Goal: Task Accomplishment & Management: Manage account settings

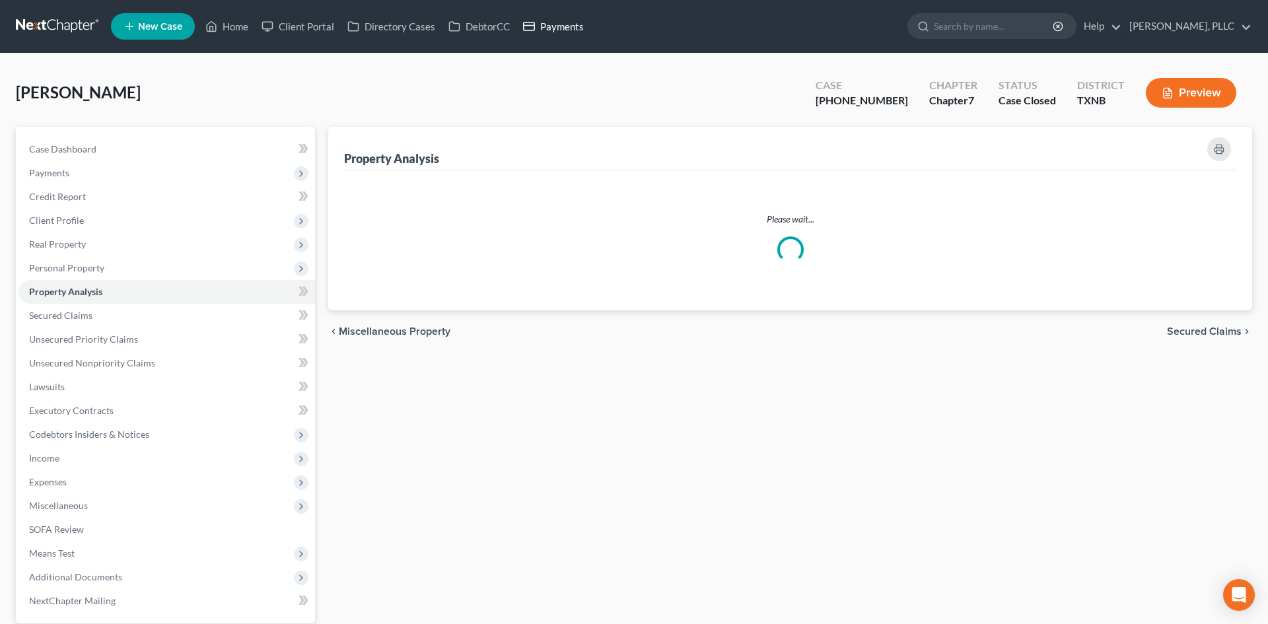
click at [555, 26] on link "Payments" at bounding box center [554, 27] width 74 height 24
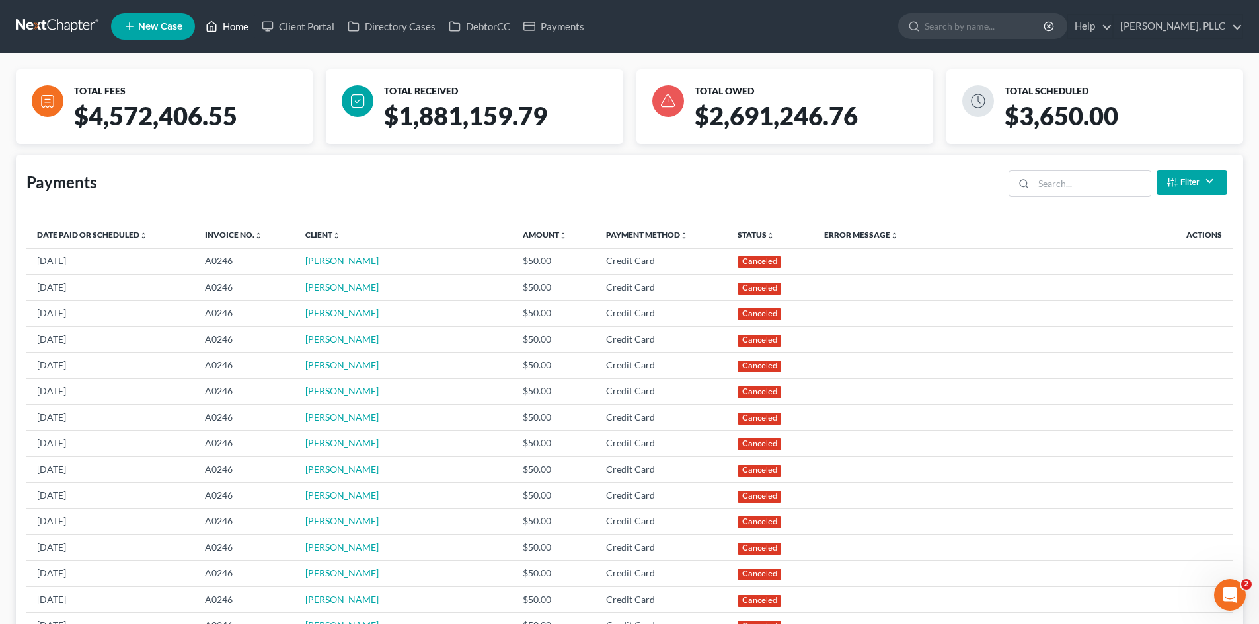
click at [228, 22] on link "Home" at bounding box center [227, 27] width 56 height 24
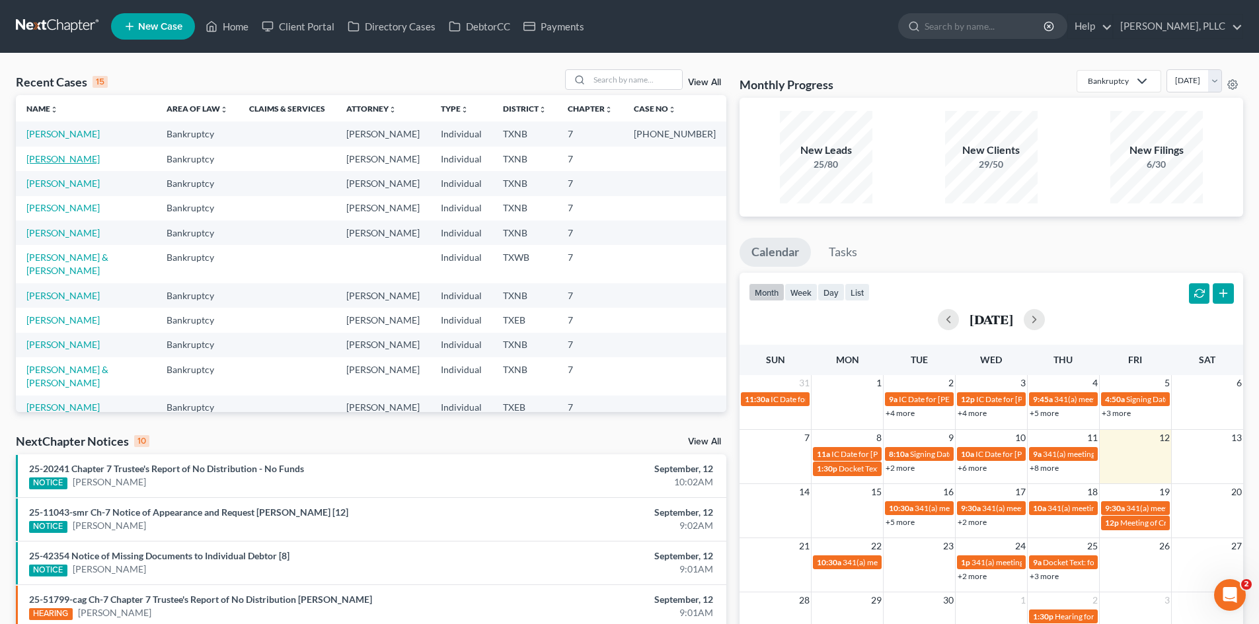
click at [94, 153] on link "[PERSON_NAME]" at bounding box center [62, 158] width 73 height 11
select select "3"
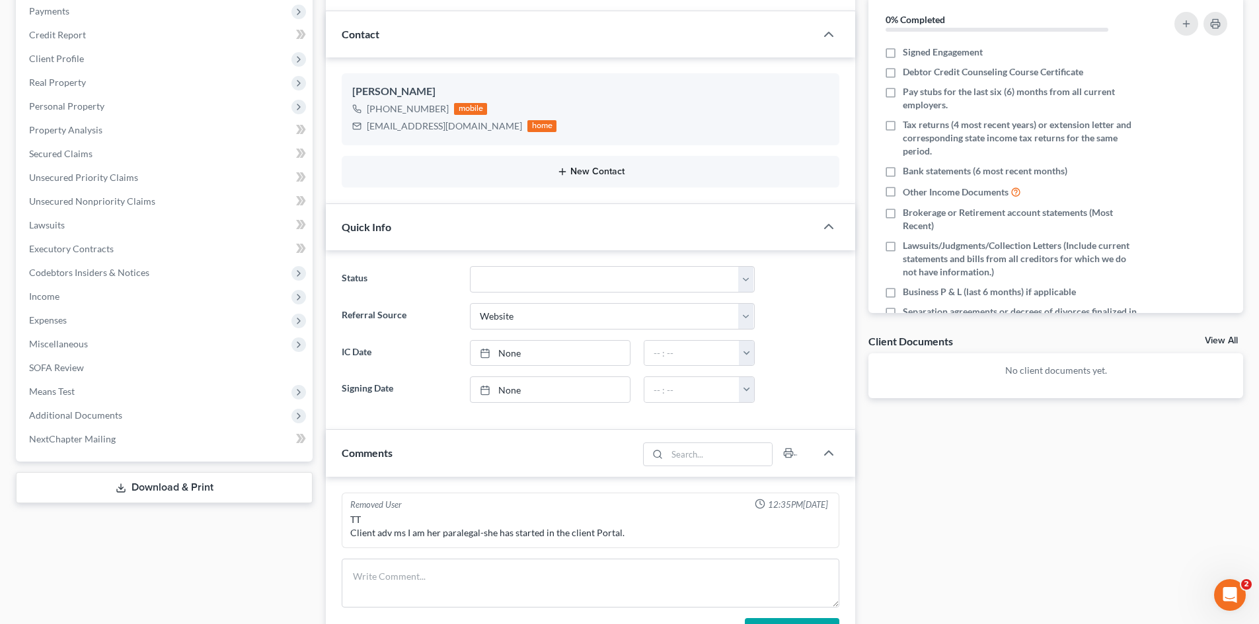
scroll to position [132, 0]
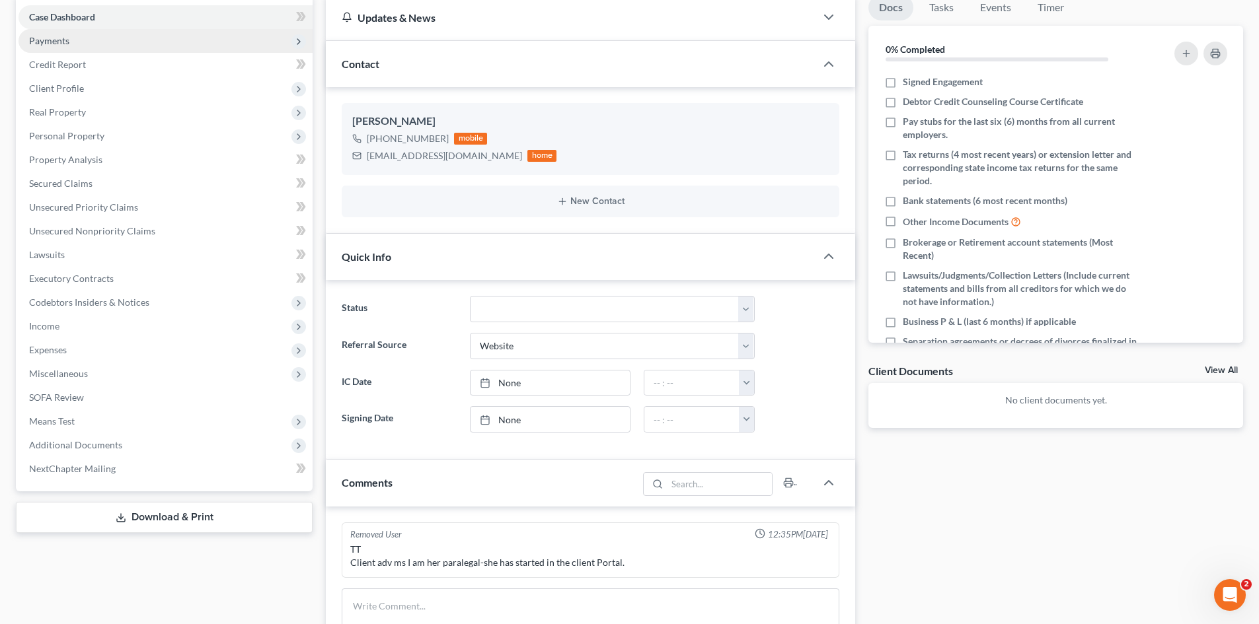
click at [52, 42] on span "Payments" at bounding box center [49, 40] width 40 height 11
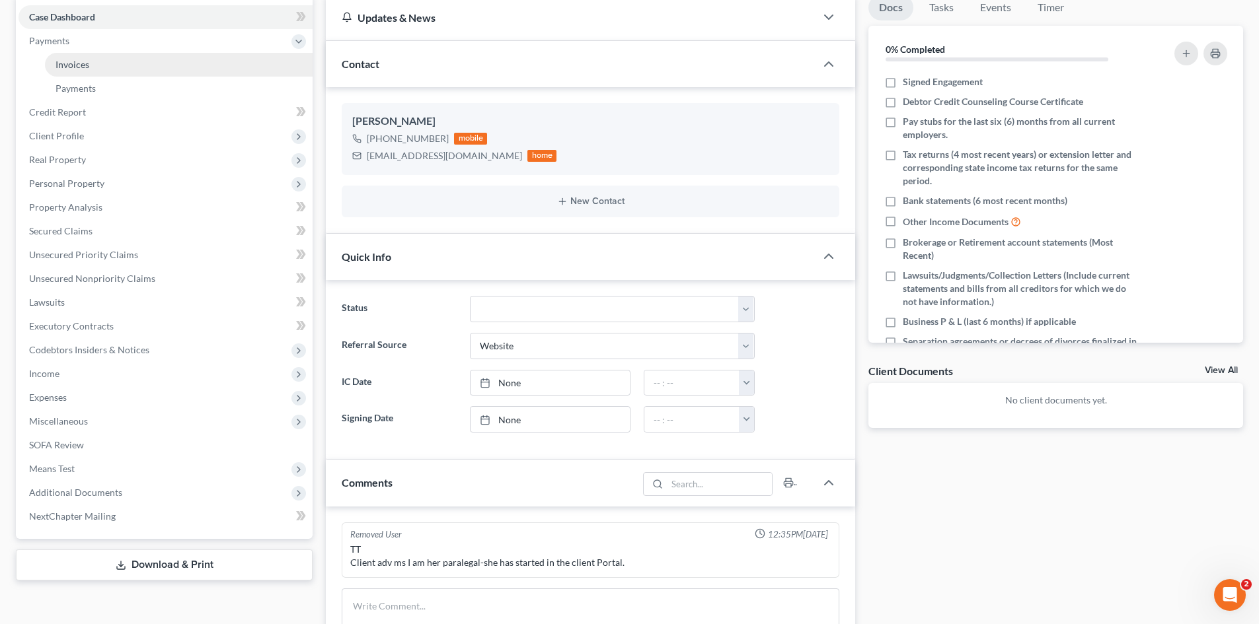
click at [106, 71] on link "Invoices" at bounding box center [179, 65] width 268 height 24
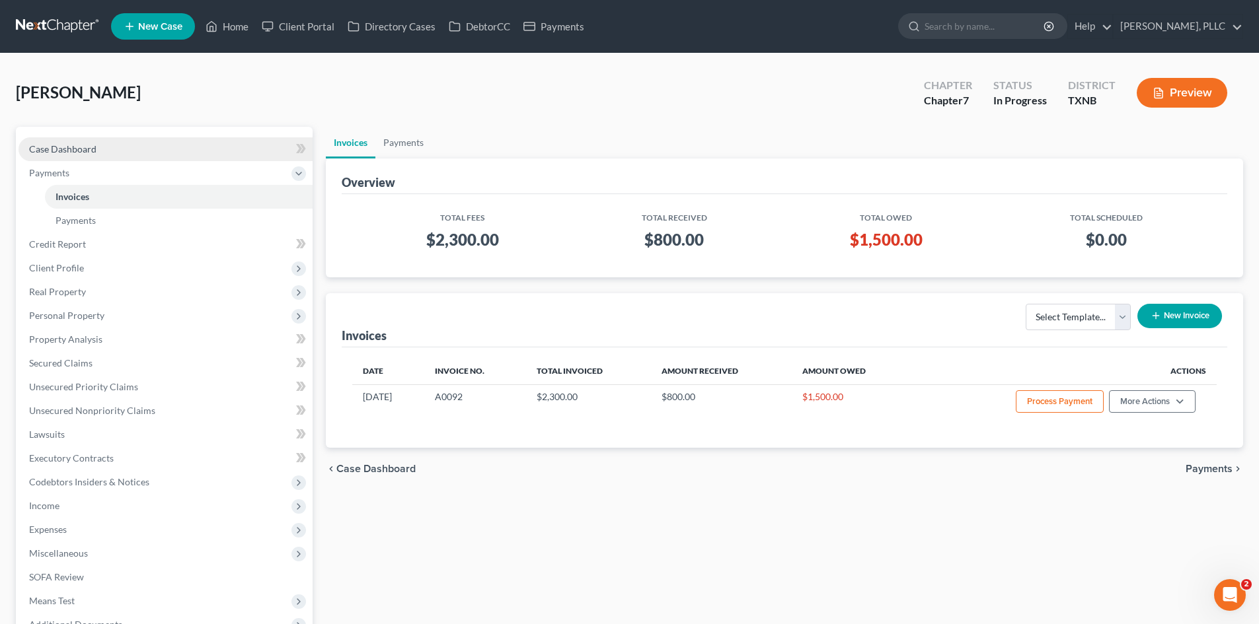
click at [94, 157] on link "Case Dashboard" at bounding box center [165, 149] width 294 height 24
select select "3"
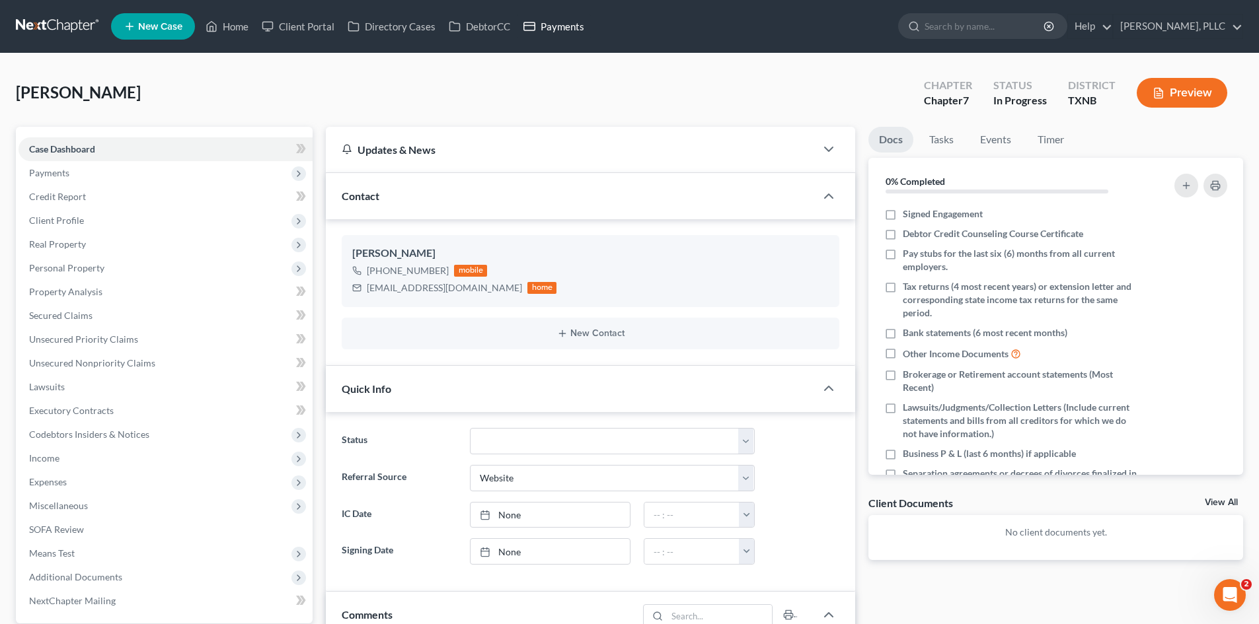
click at [535, 28] on rect at bounding box center [529, 26] width 11 height 8
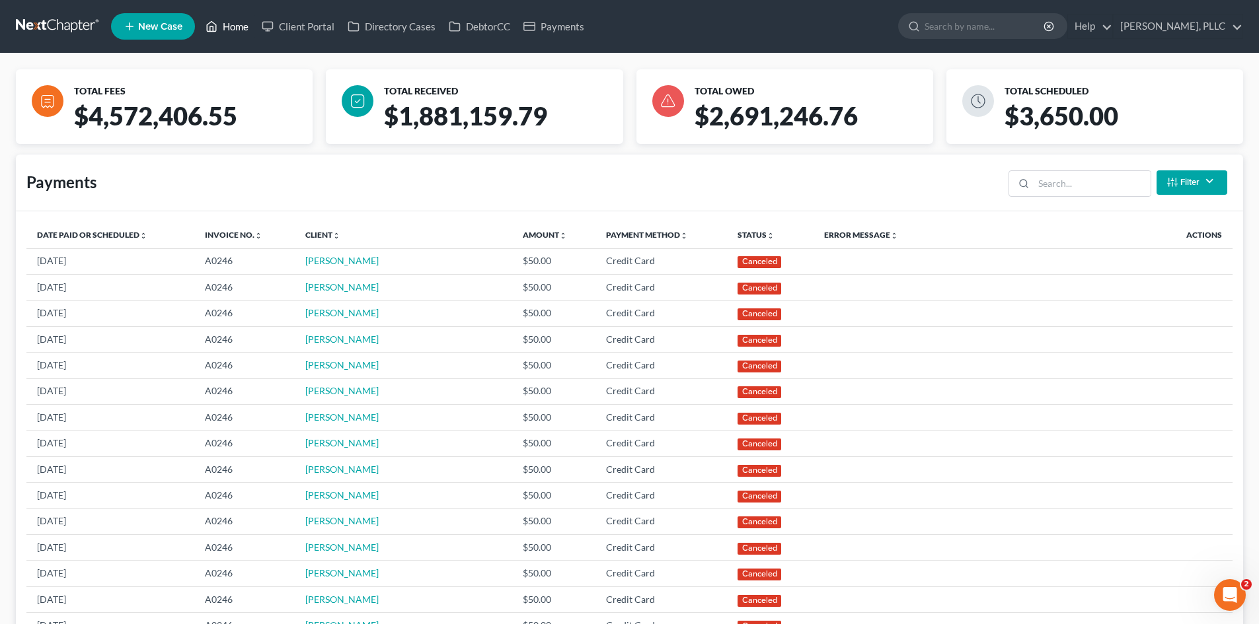
click at [237, 24] on link "Home" at bounding box center [227, 27] width 56 height 24
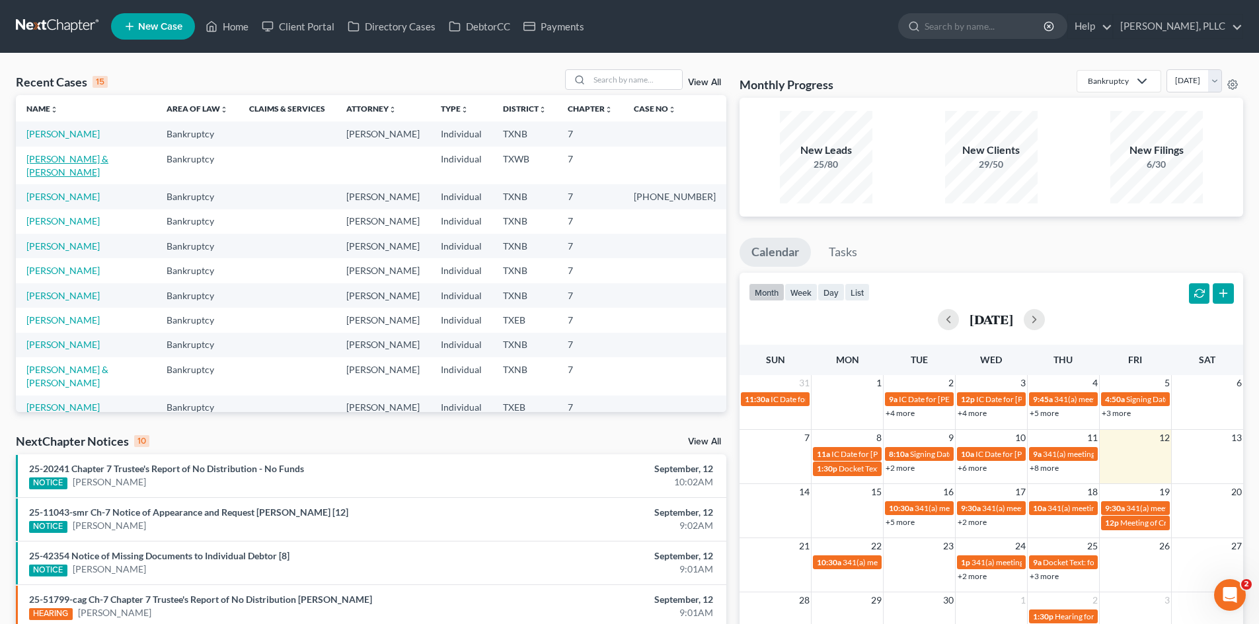
click at [96, 161] on link "[PERSON_NAME] & [PERSON_NAME]" at bounding box center [67, 165] width 82 height 24
select select "4"
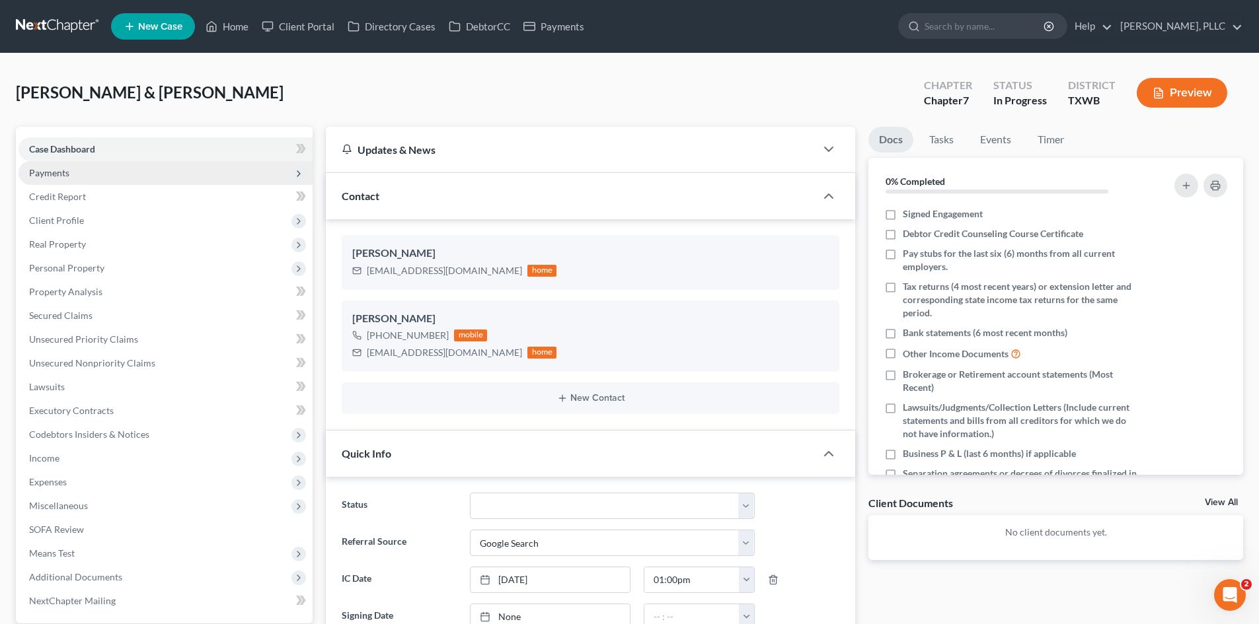
scroll to position [575, 0]
click at [157, 172] on span "Payments" at bounding box center [165, 173] width 294 height 24
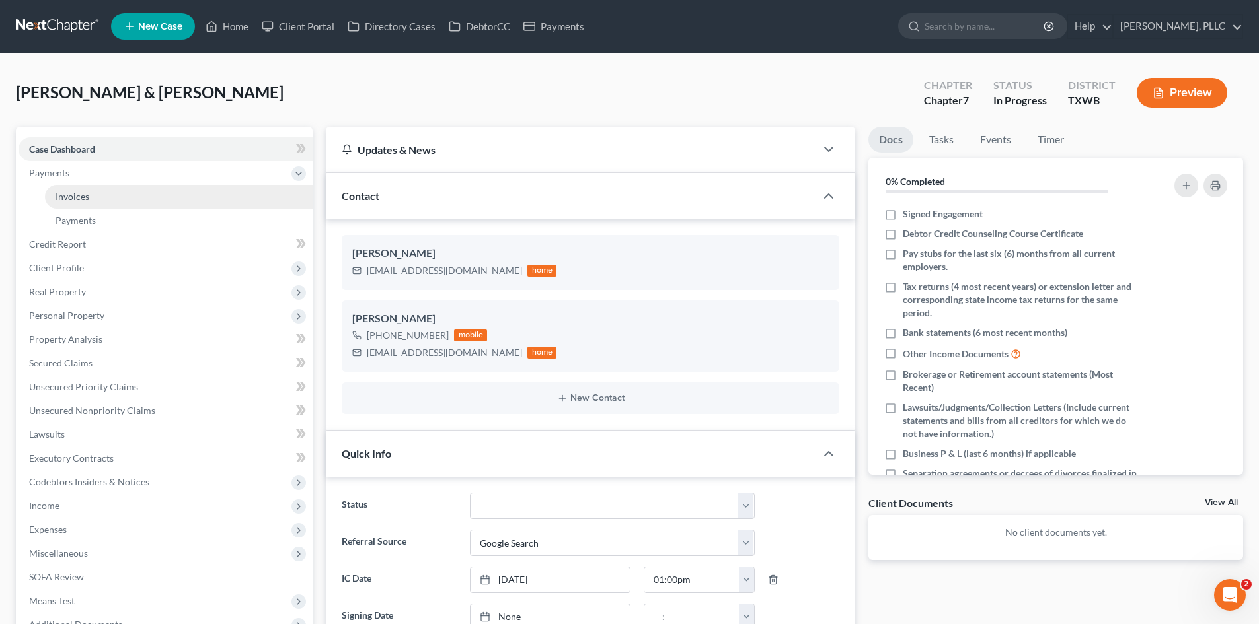
click at [152, 185] on link "Invoices" at bounding box center [179, 197] width 268 height 24
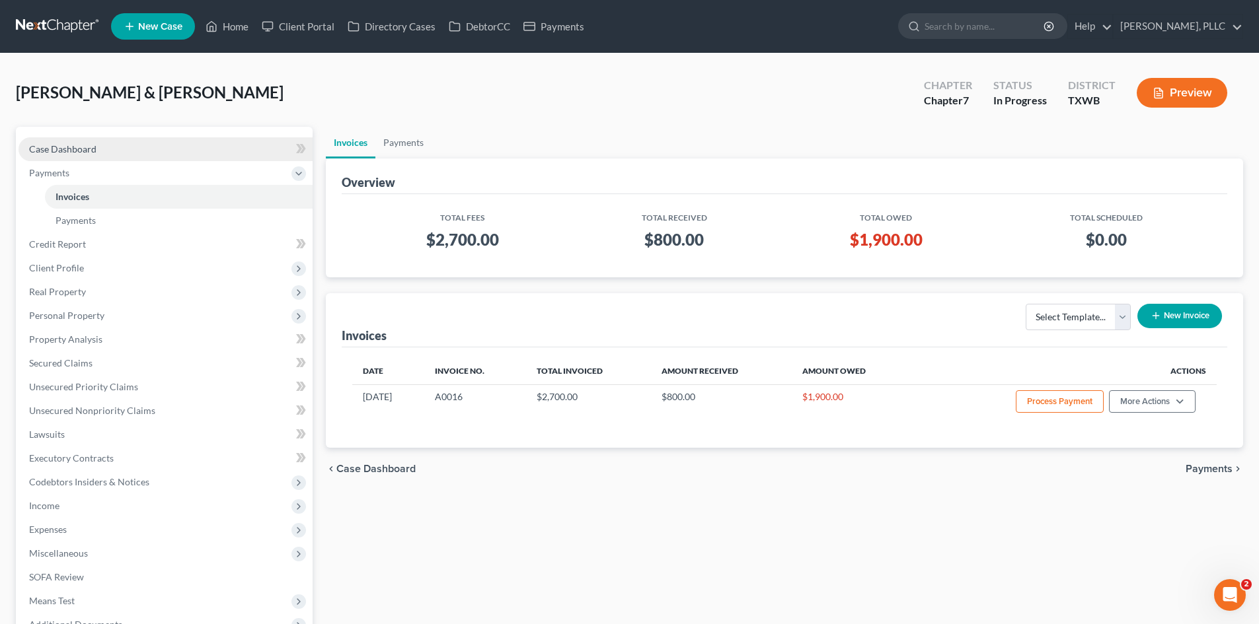
click at [126, 148] on link "Case Dashboard" at bounding box center [165, 149] width 294 height 24
select select "4"
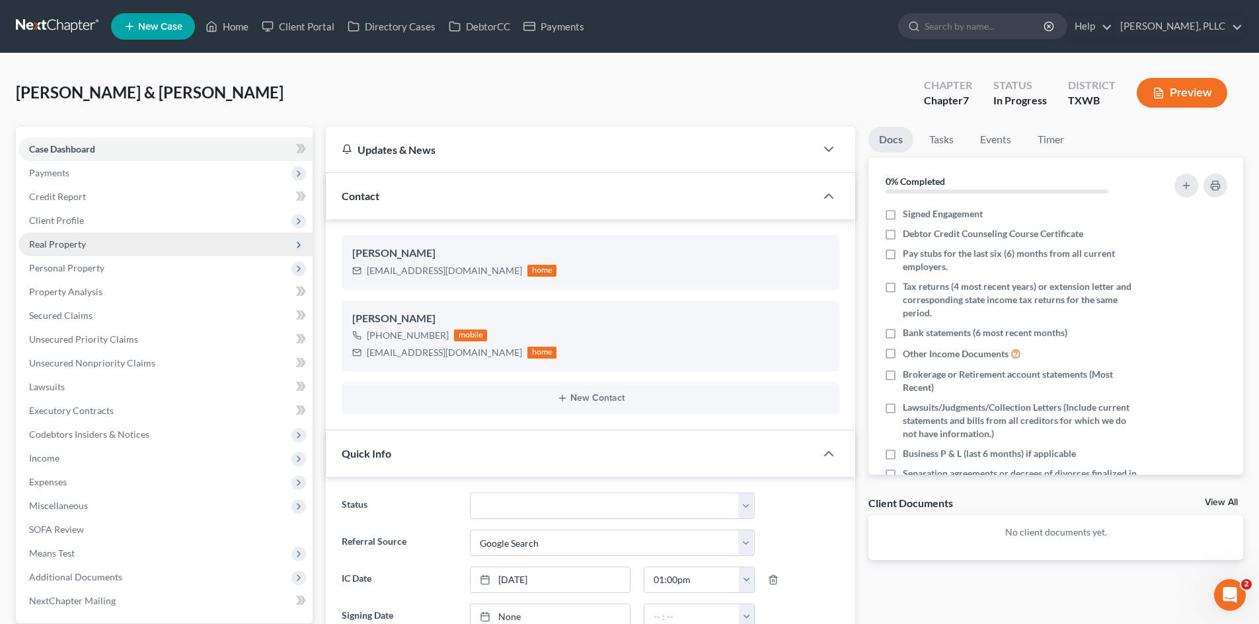
scroll to position [575, 0]
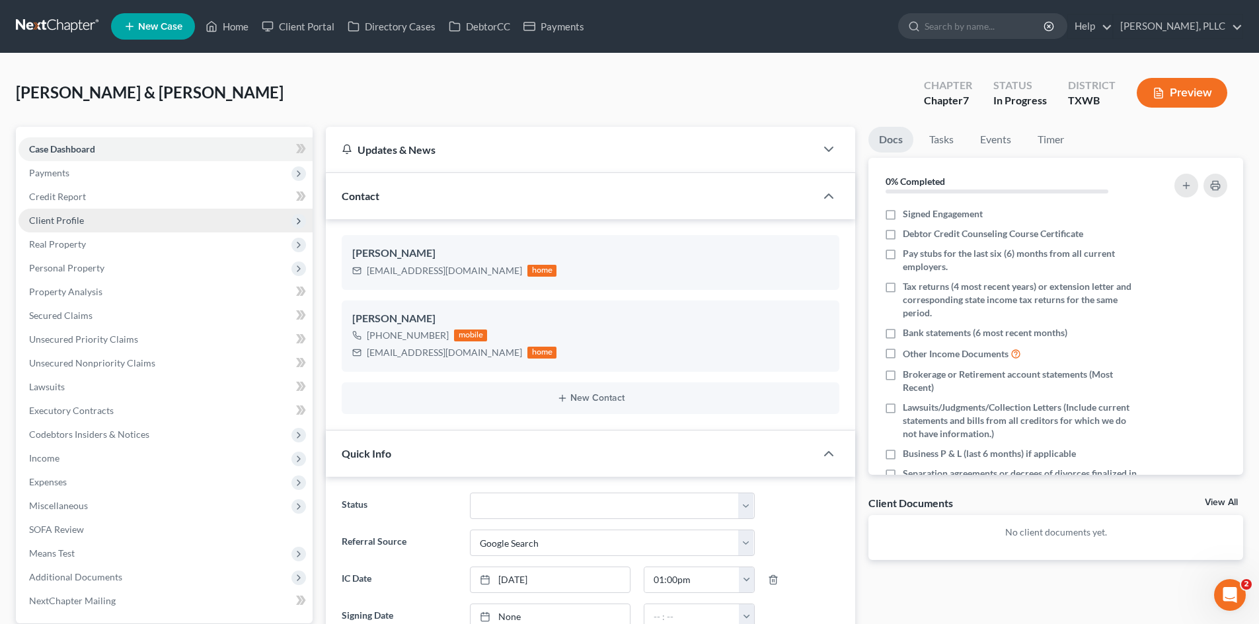
click at [105, 215] on span "Client Profile" at bounding box center [165, 221] width 294 height 24
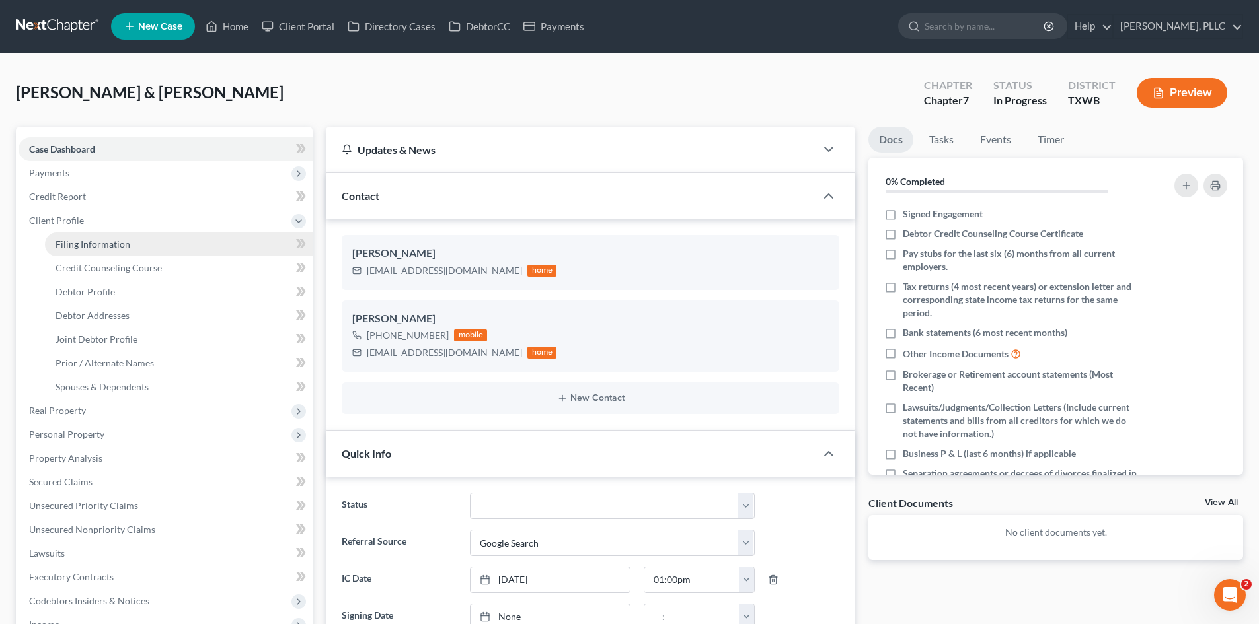
click at [114, 234] on link "Filing Information" at bounding box center [179, 245] width 268 height 24
select select "1"
select select "0"
select select "45"
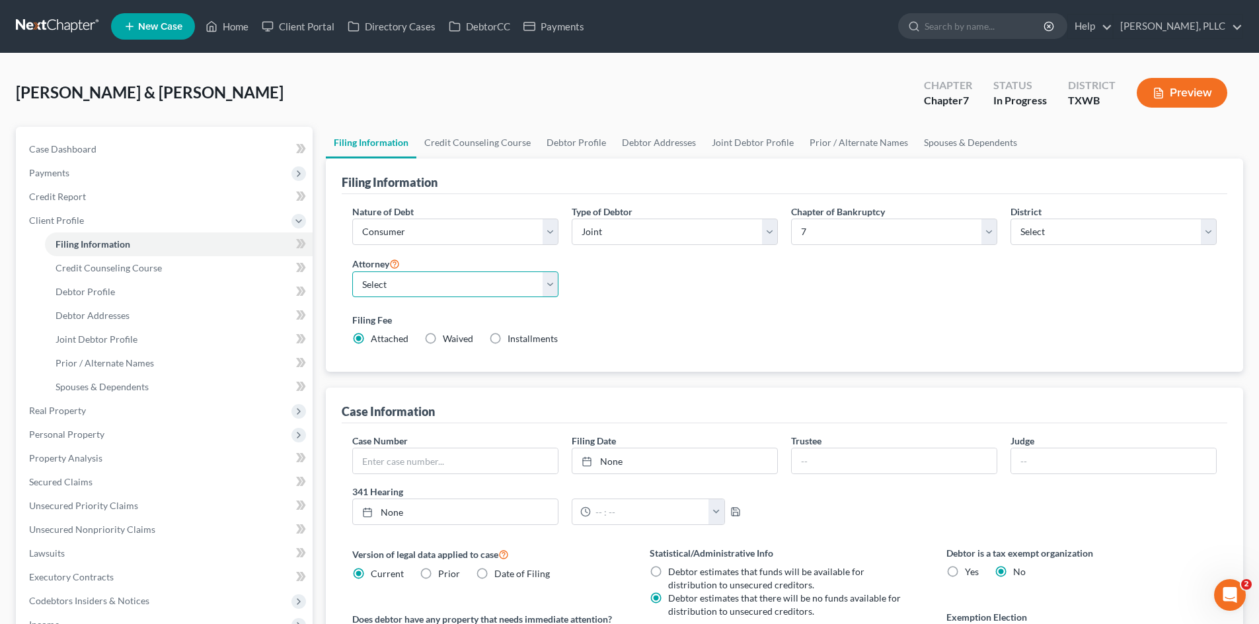
drag, startPoint x: 440, startPoint y: 287, endPoint x: 423, endPoint y: 295, distance: 18.9
click at [434, 287] on select "Select [PERSON_NAME] - TXEB [PERSON_NAME] - [GEOGRAPHIC_DATA] [PERSON_NAME] - […" at bounding box center [455, 285] width 206 height 26
select select "3"
click at [352, 272] on select "Select [PERSON_NAME] - TXEB [PERSON_NAME] - [GEOGRAPHIC_DATA] [PERSON_NAME] - […" at bounding box center [455, 285] width 206 height 26
click at [322, 119] on div "[PERSON_NAME] & [PERSON_NAME] Upgraded Chapter Chapter 7 Status In [GEOGRAPHIC_…" at bounding box center [629, 97] width 1227 height 57
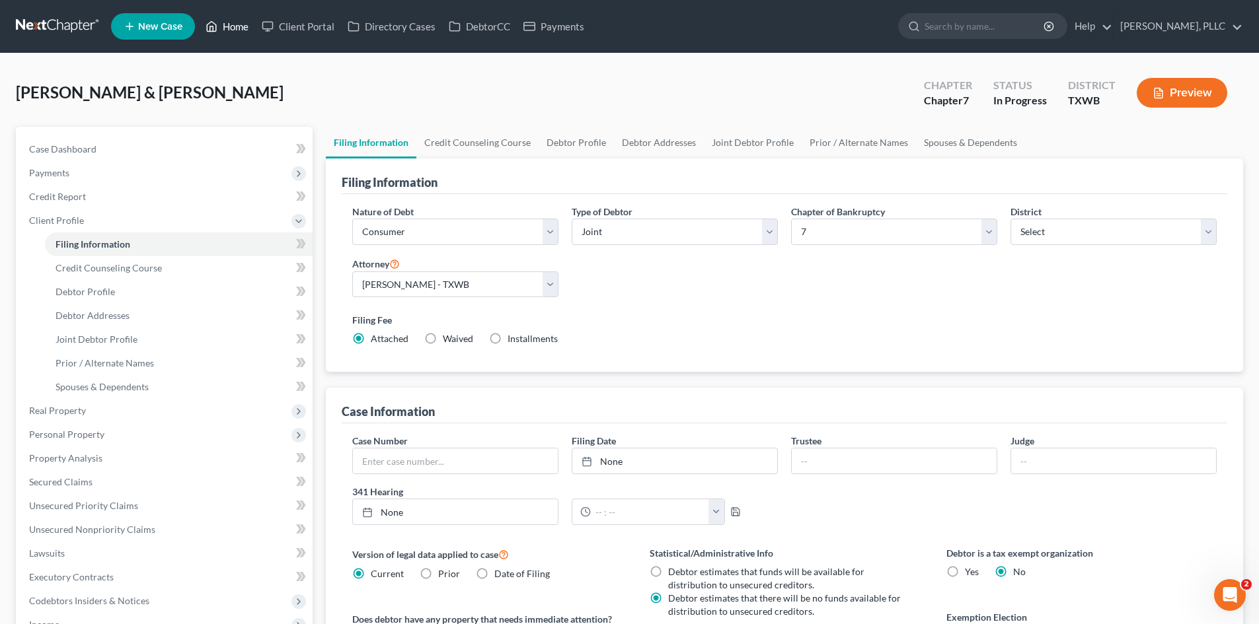
click at [235, 31] on link "Home" at bounding box center [227, 27] width 56 height 24
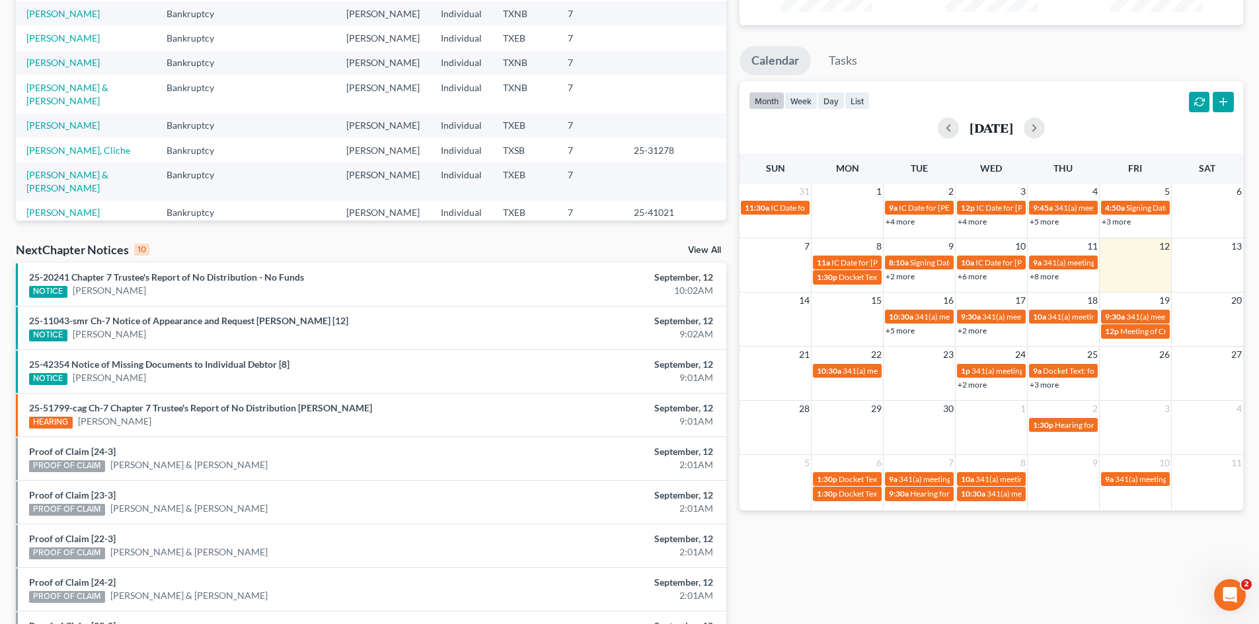
scroll to position [198, 0]
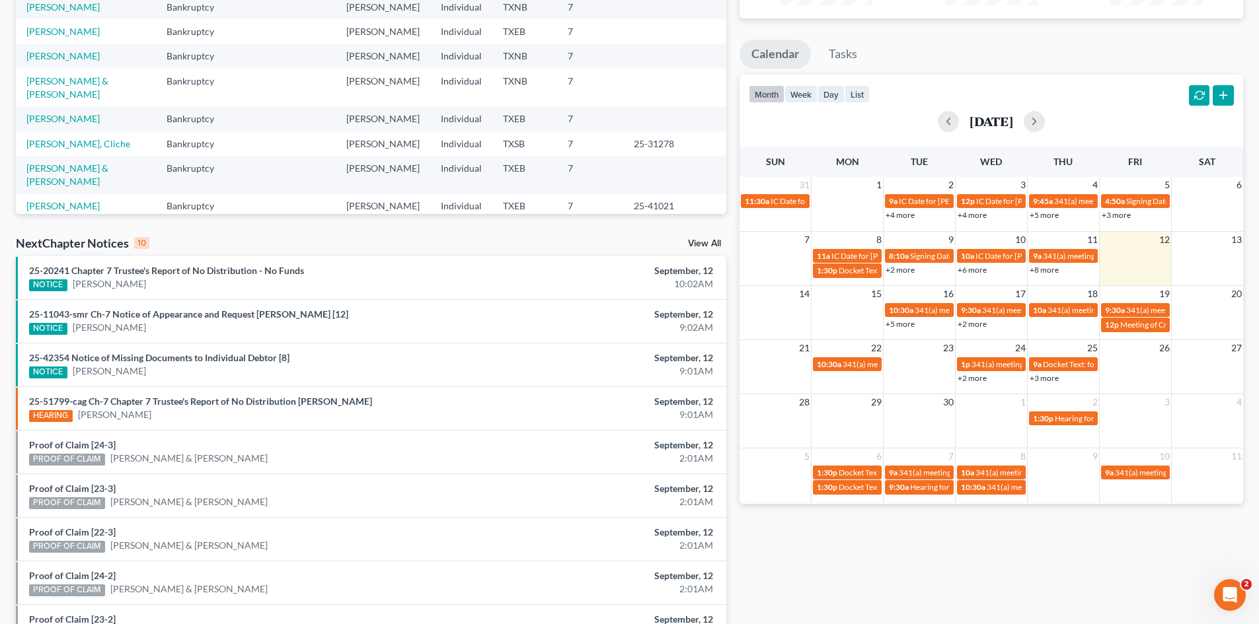
click at [836, 553] on div "Monthly Progress Bankruptcy Bankruptcy Consumer Protection Law [DATE] [DATE] [D…" at bounding box center [991, 292] width 517 height 842
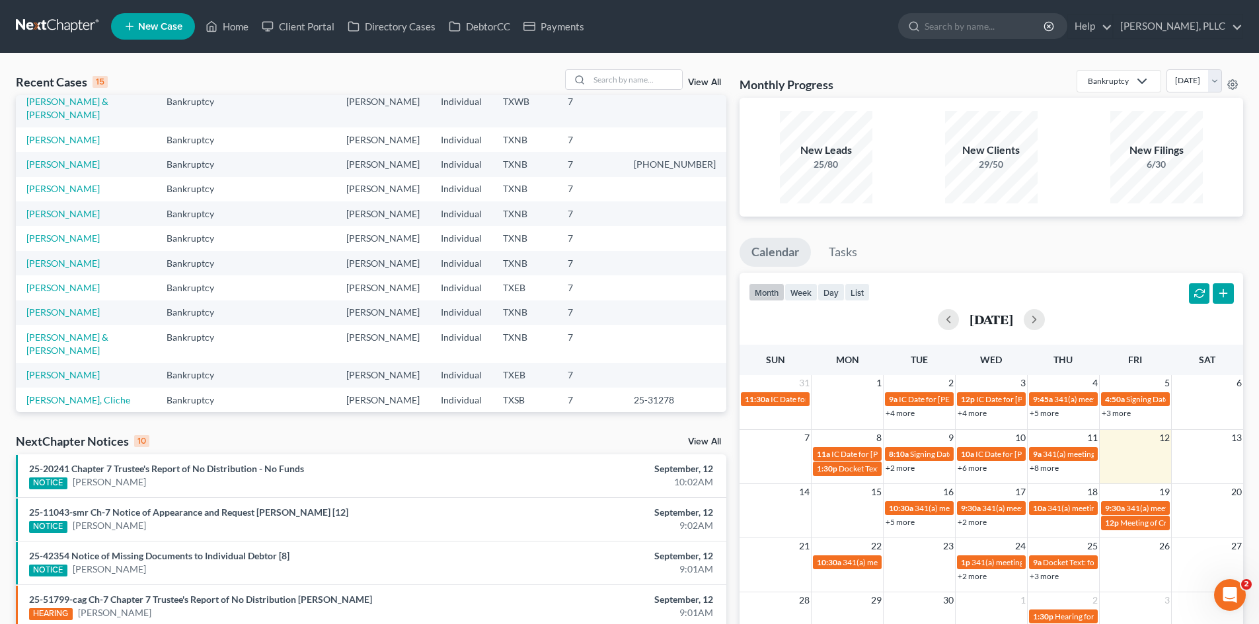
scroll to position [0, 0]
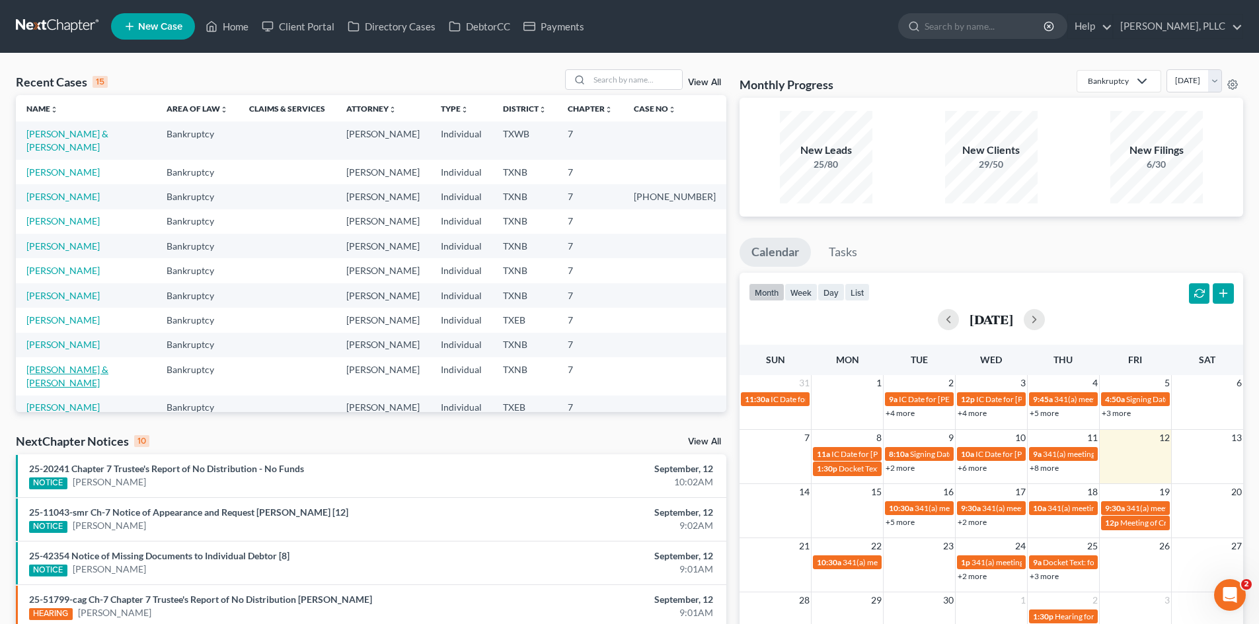
click at [96, 364] on link "[PERSON_NAME] & [PERSON_NAME]" at bounding box center [67, 376] width 82 height 24
select select "4"
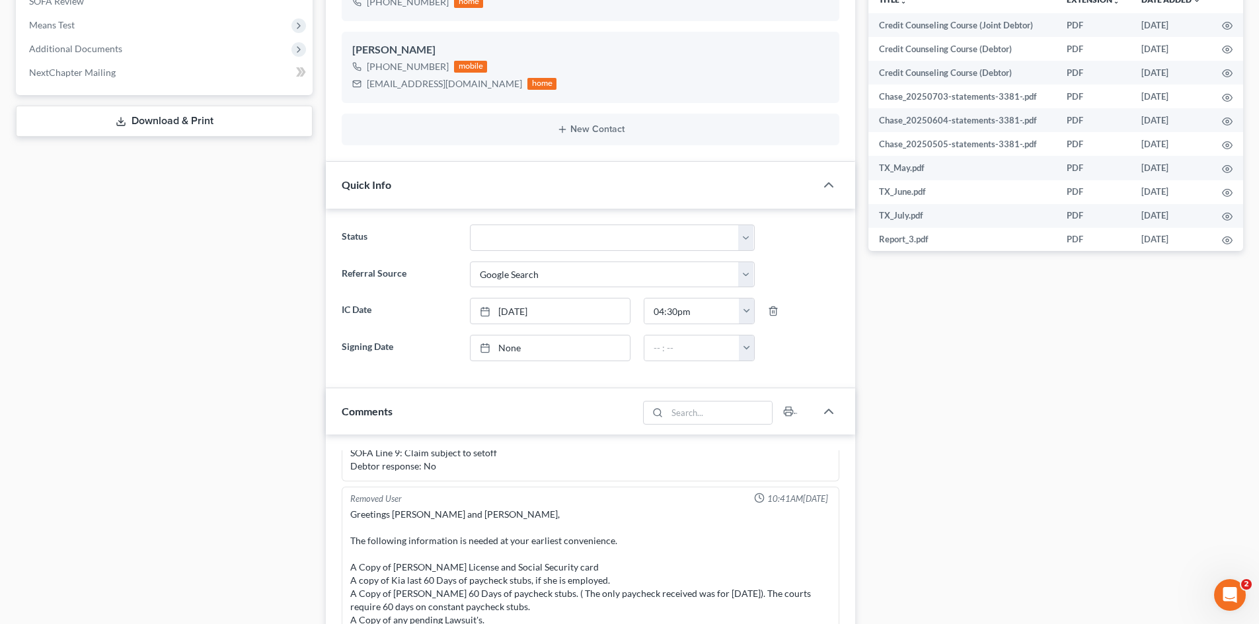
scroll to position [1386, 0]
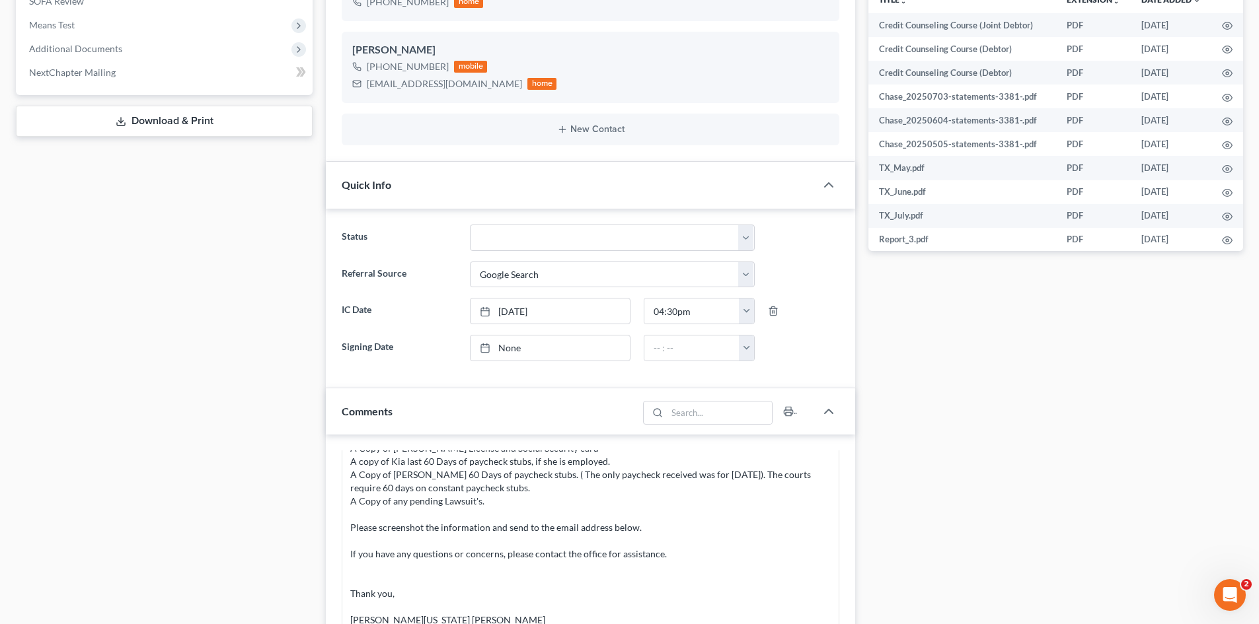
click at [915, 461] on div "Docs Tasks Events Timer 6% Completed Nothing here yet! Signed Engagement Debtor…" at bounding box center [1055, 349] width 388 height 1502
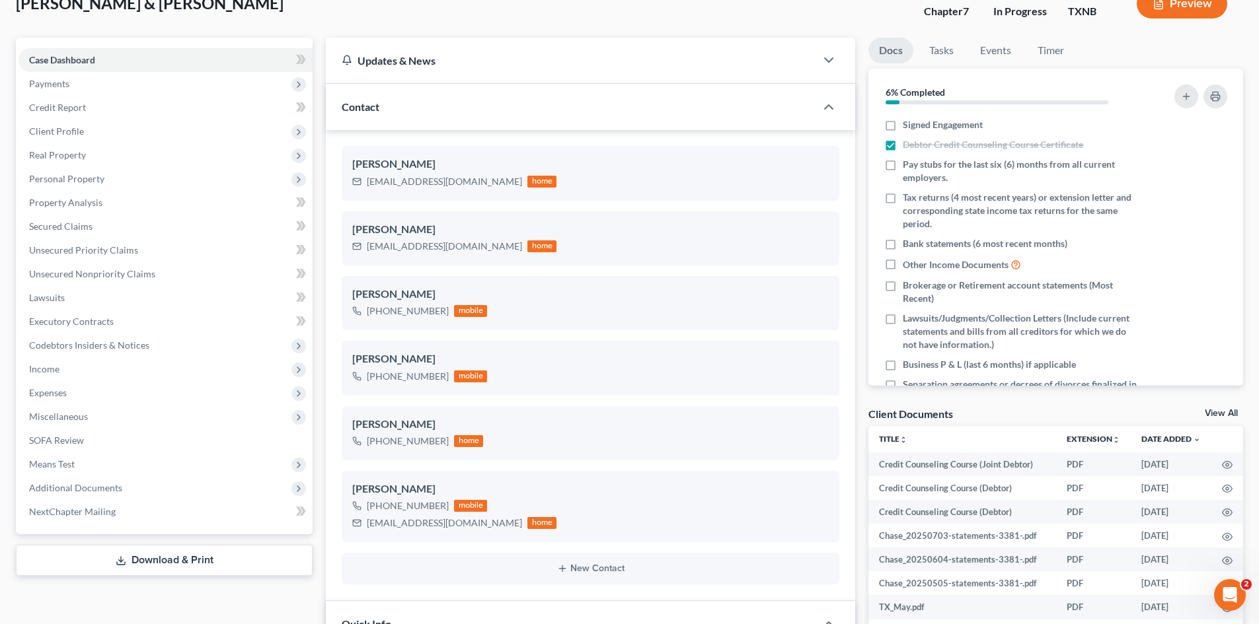
scroll to position [0, 0]
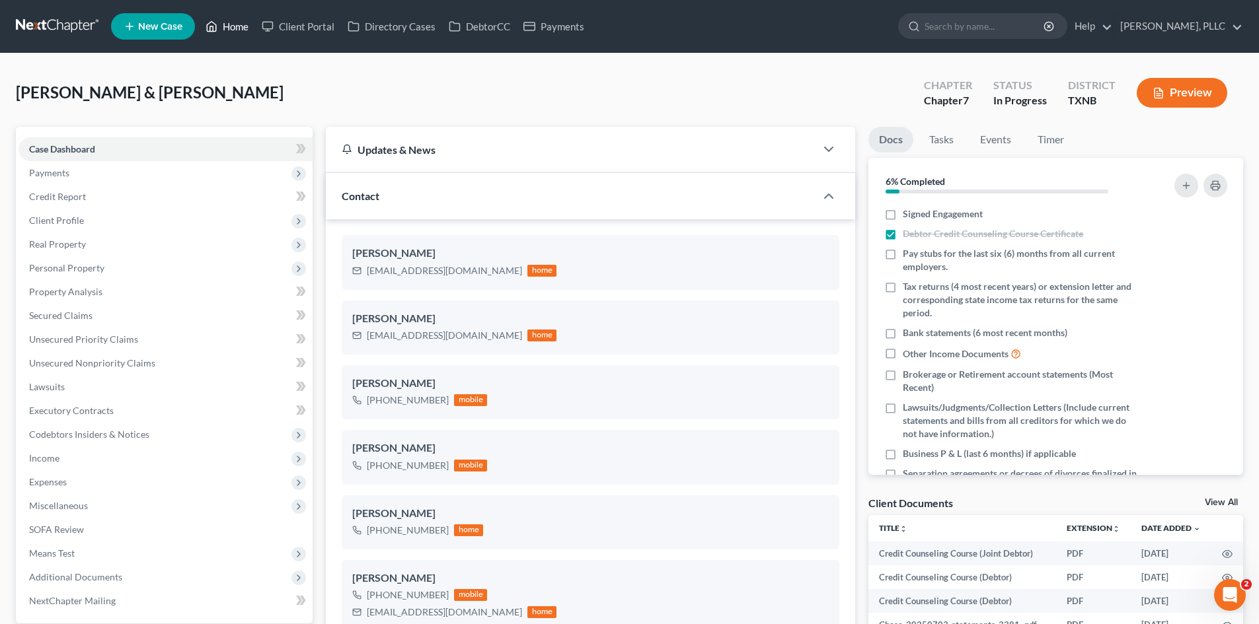
click at [242, 24] on link "Home" at bounding box center [227, 27] width 56 height 24
